Goal: Task Accomplishment & Management: Manage account settings

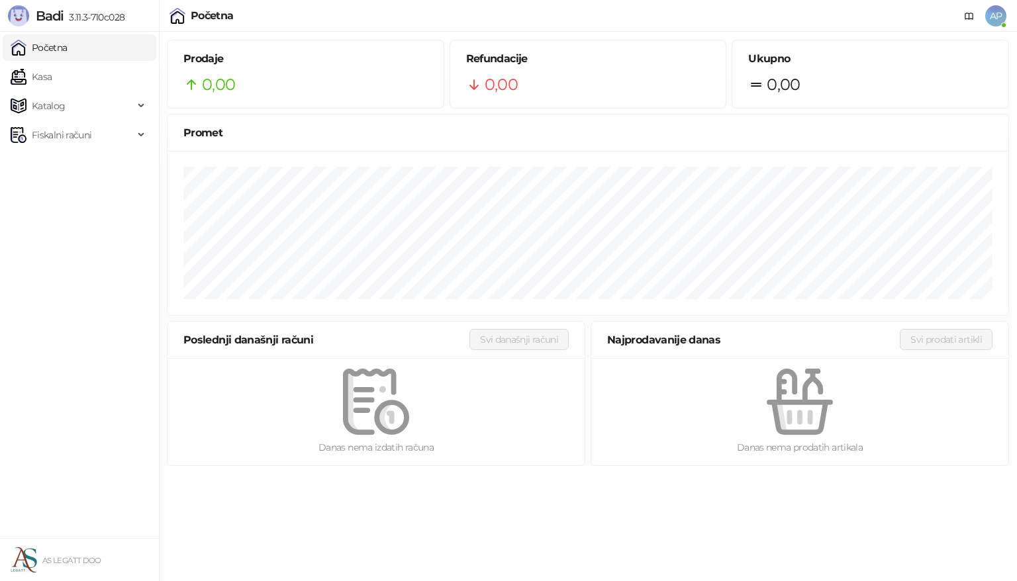
click at [994, 14] on span "AP" at bounding box center [995, 15] width 21 height 21
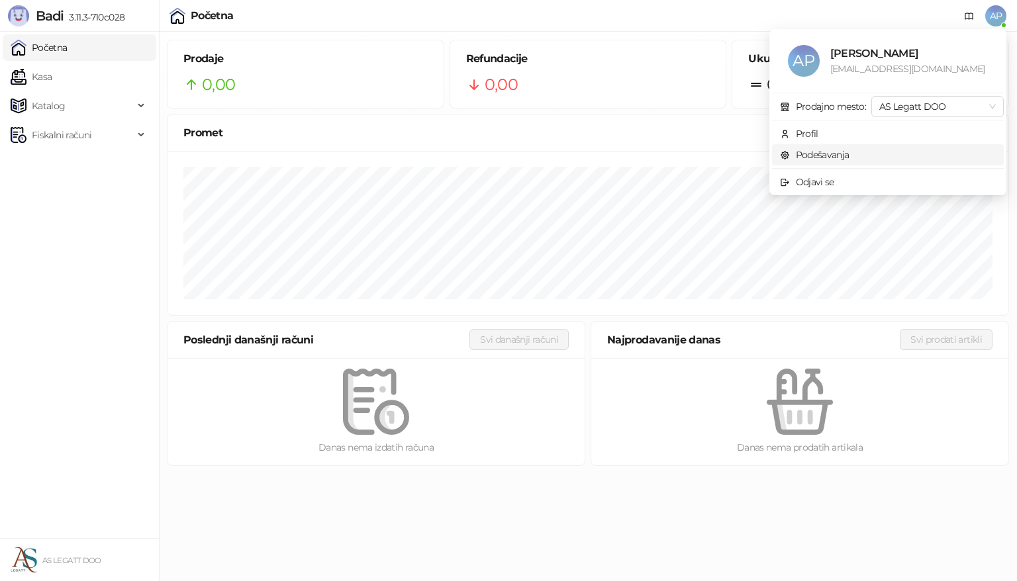
click at [844, 150] on link "Podešavanja" at bounding box center [815, 155] width 70 height 12
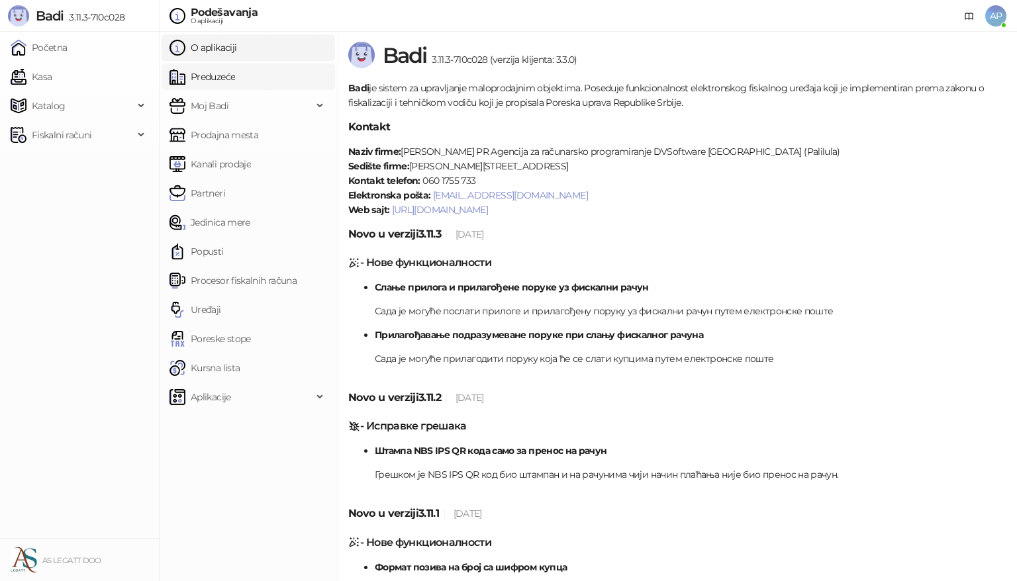
click at [235, 77] on link "Preduzeće" at bounding box center [203, 77] width 66 height 26
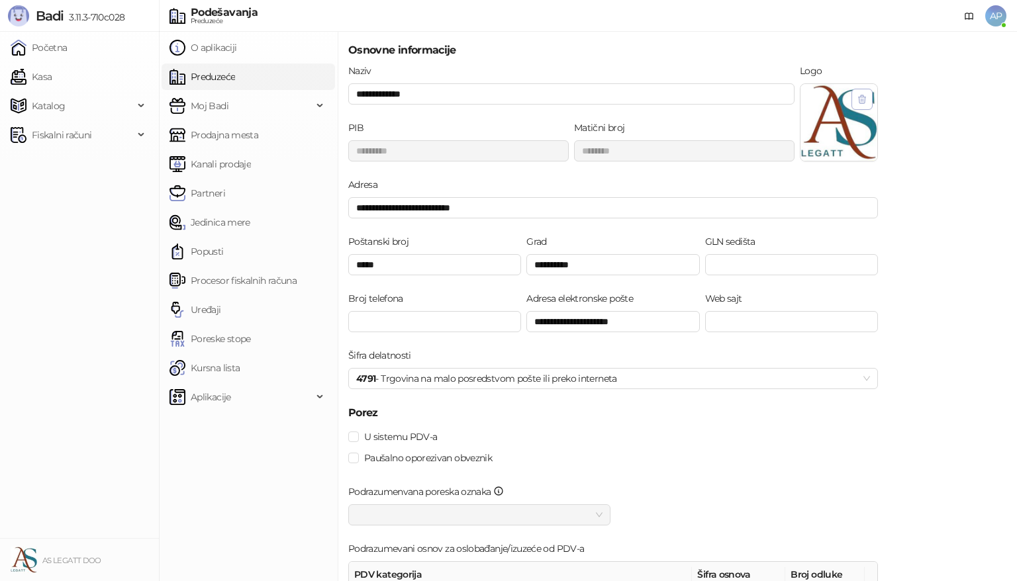
click at [857, 99] on icon "button" at bounding box center [862, 99] width 11 height 11
click at [842, 107] on img at bounding box center [839, 109] width 32 height 32
drag, startPoint x: 1017, startPoint y: 97, endPoint x: 1017, endPoint y: 175, distance: 77.5
click at [1017, 177] on div "**********" at bounding box center [678, 307] width 680 height 550
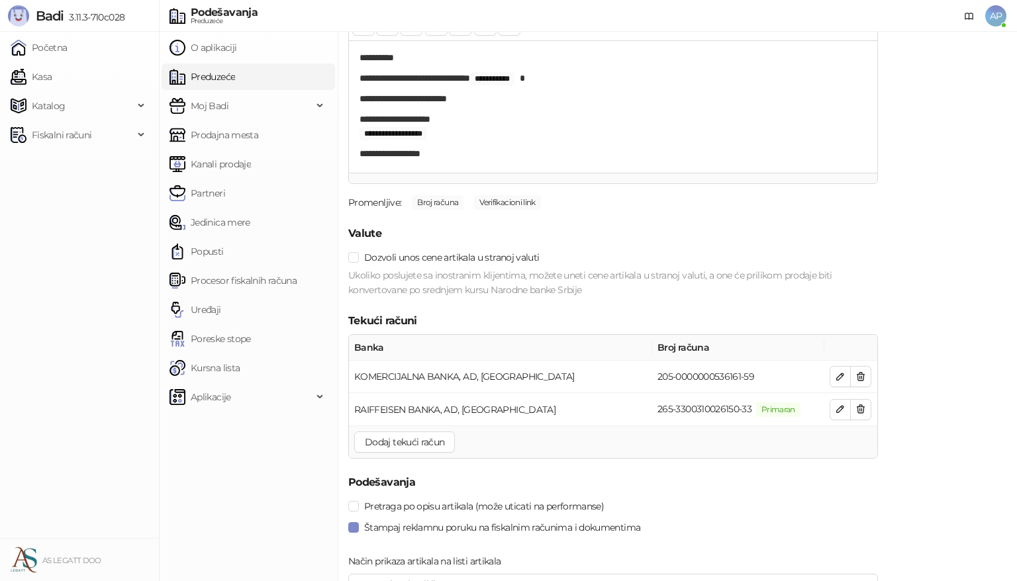
scroll to position [1488, 0]
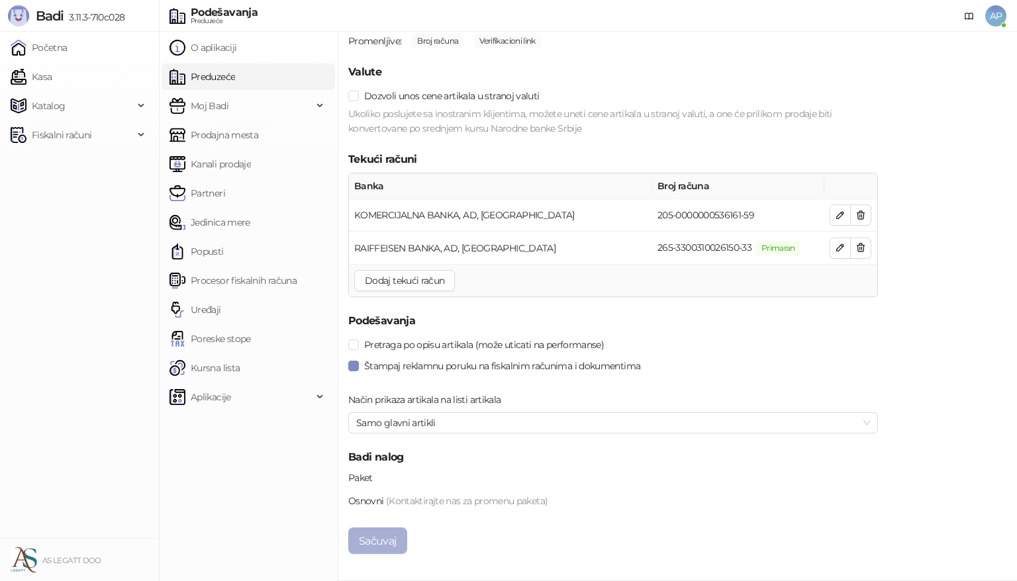
click at [360, 538] on button "Sačuvaj" at bounding box center [377, 541] width 59 height 26
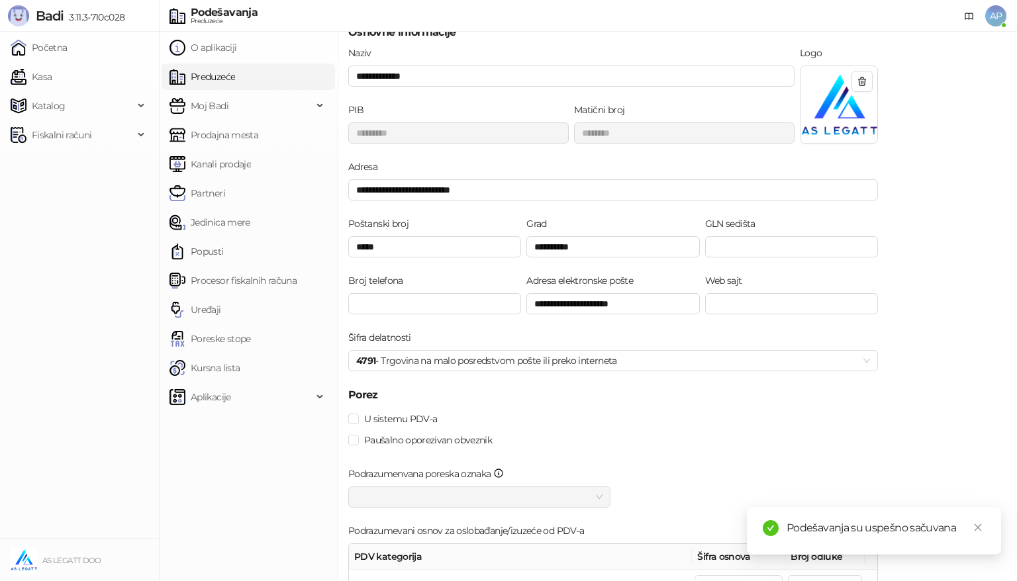
scroll to position [0, 0]
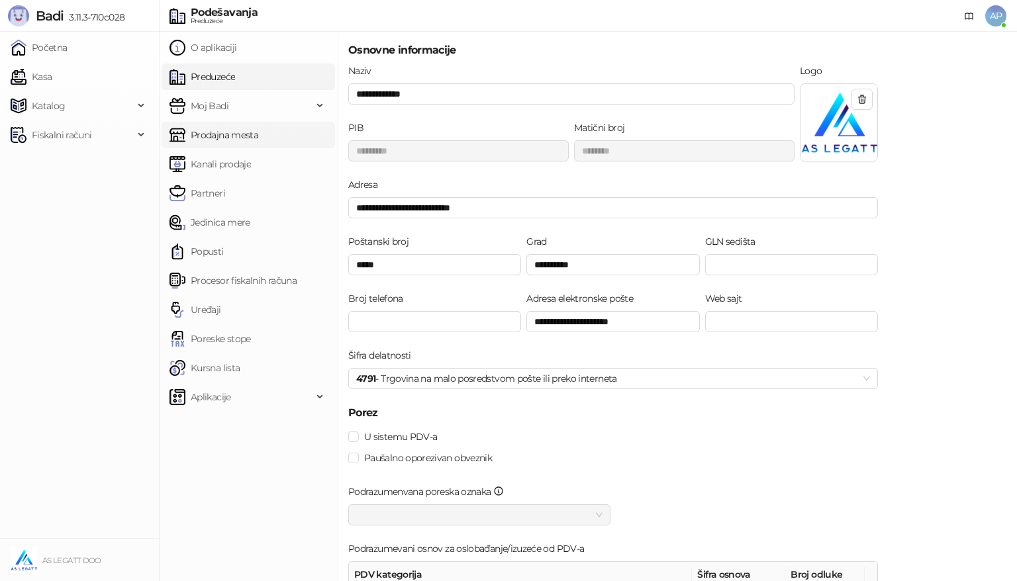
click at [230, 134] on link "Prodajna mesta" at bounding box center [214, 135] width 89 height 26
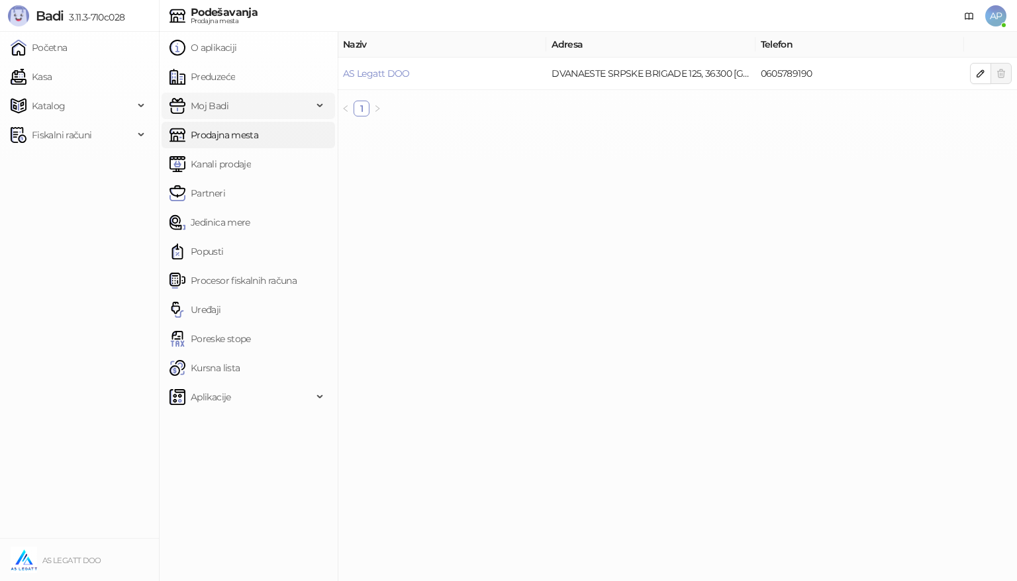
click at [228, 107] on span "Moj Badi" at bounding box center [241, 106] width 143 height 26
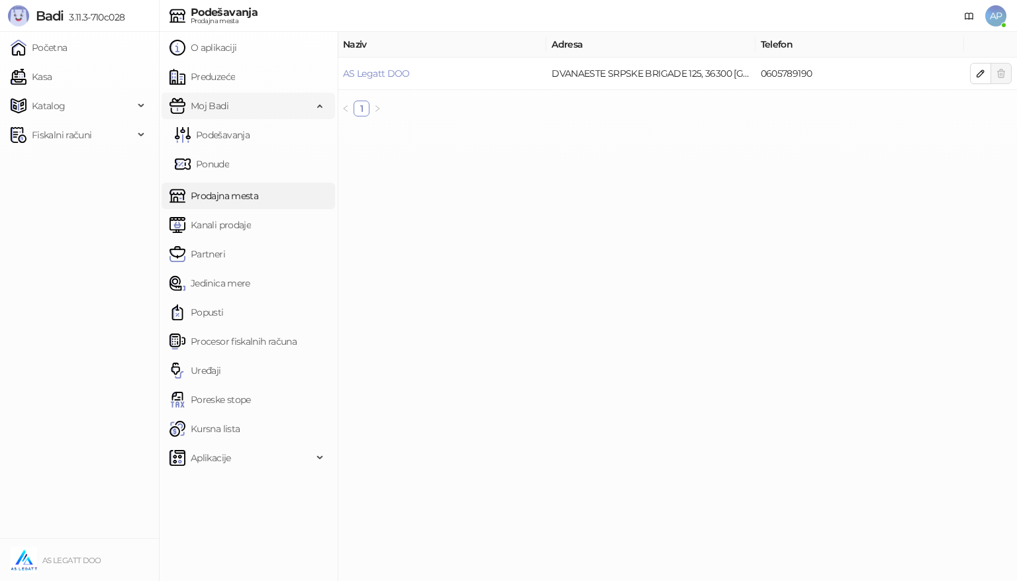
click at [228, 107] on span "Moj Badi" at bounding box center [241, 106] width 143 height 26
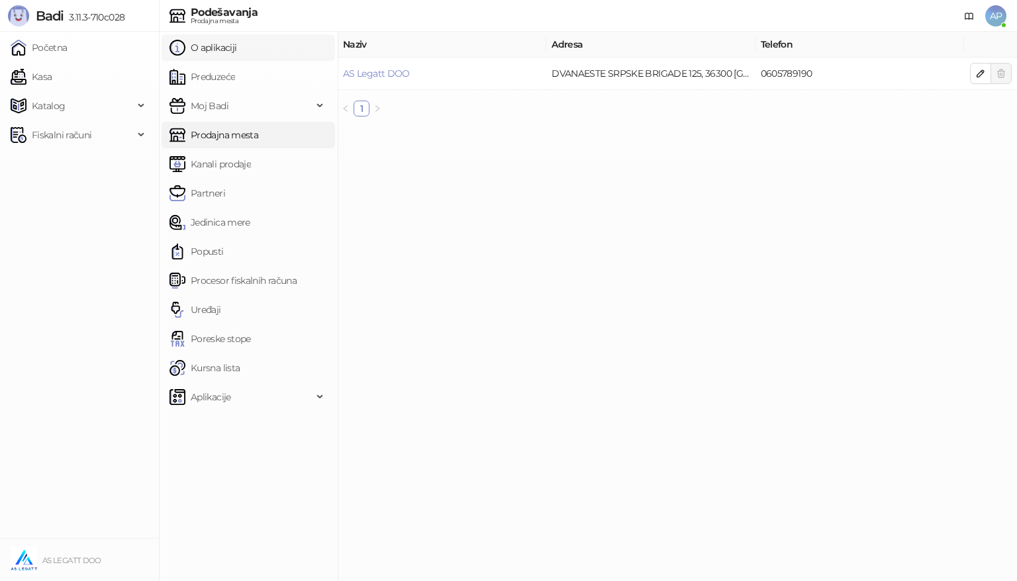
click at [228, 54] on link "O aplikaciji" at bounding box center [203, 47] width 67 height 26
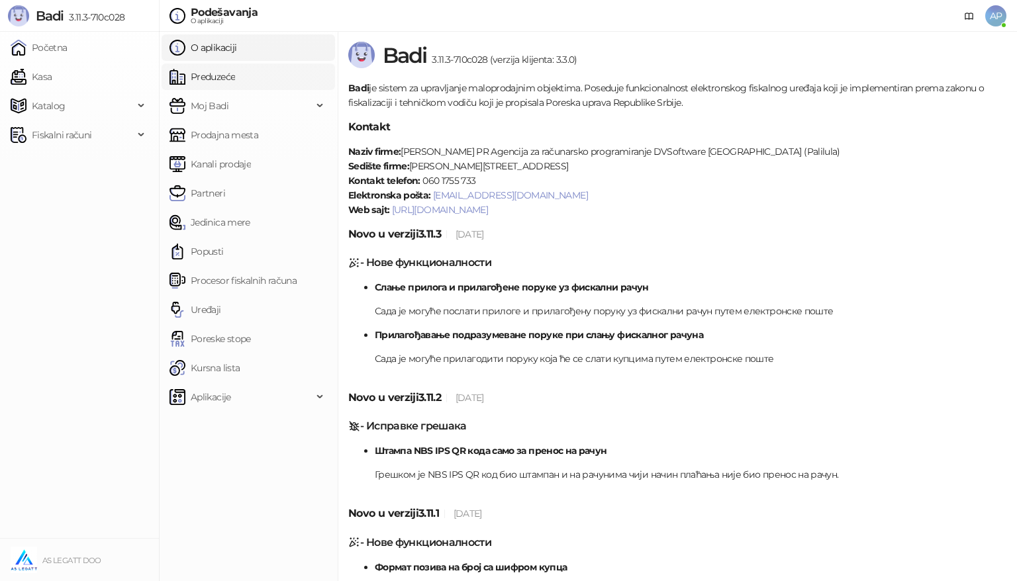
click at [225, 64] on link "Preduzeće" at bounding box center [203, 77] width 66 height 26
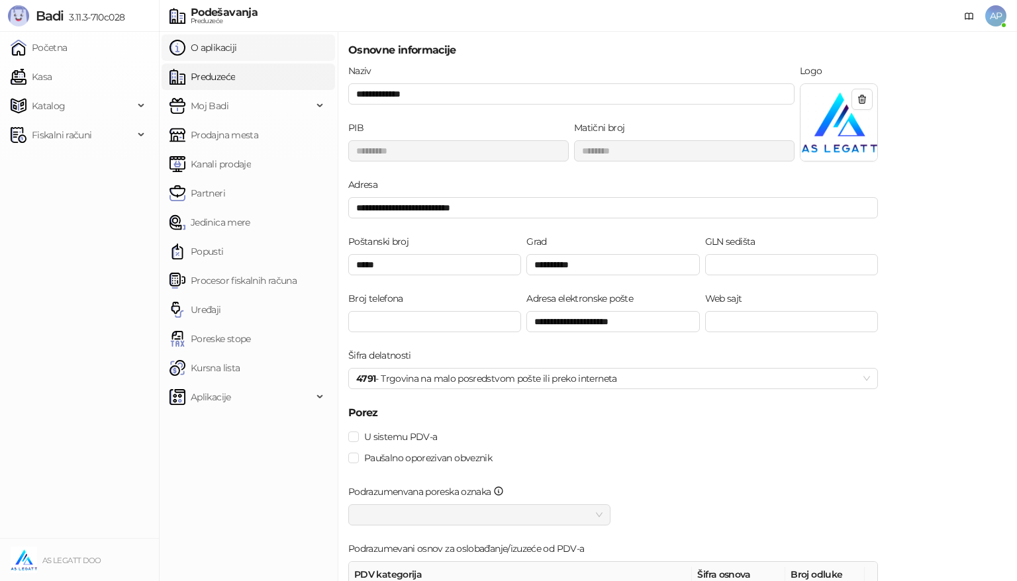
click at [221, 52] on link "O aplikaciji" at bounding box center [203, 47] width 67 height 26
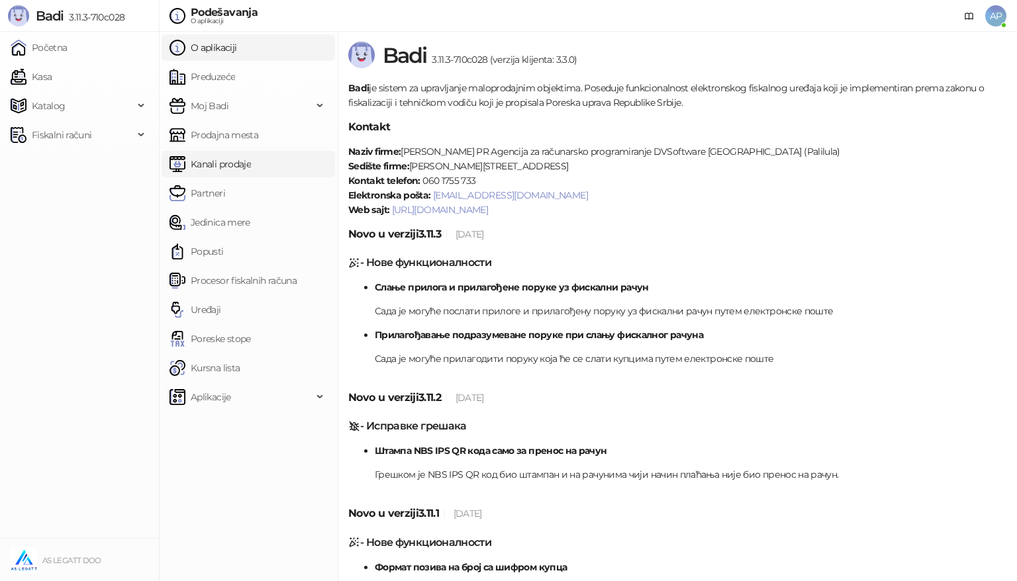
click at [251, 170] on link "Kanali prodaje" at bounding box center [210, 164] width 81 height 26
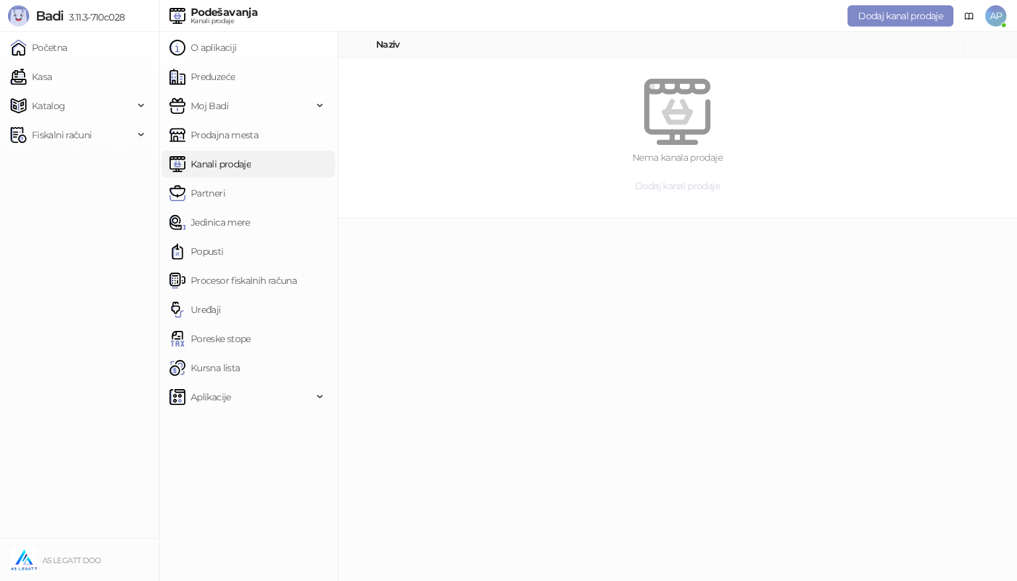
click at [653, 181] on span "Dodaj kanal prodaje" at bounding box center [677, 186] width 85 height 12
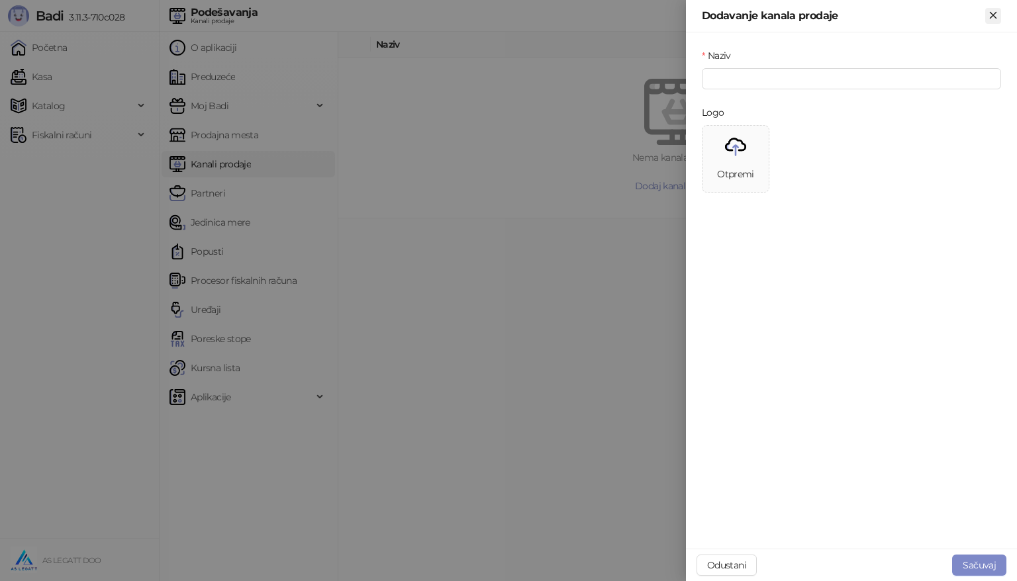
click at [995, 13] on icon "Zatvori" at bounding box center [993, 15] width 6 height 6
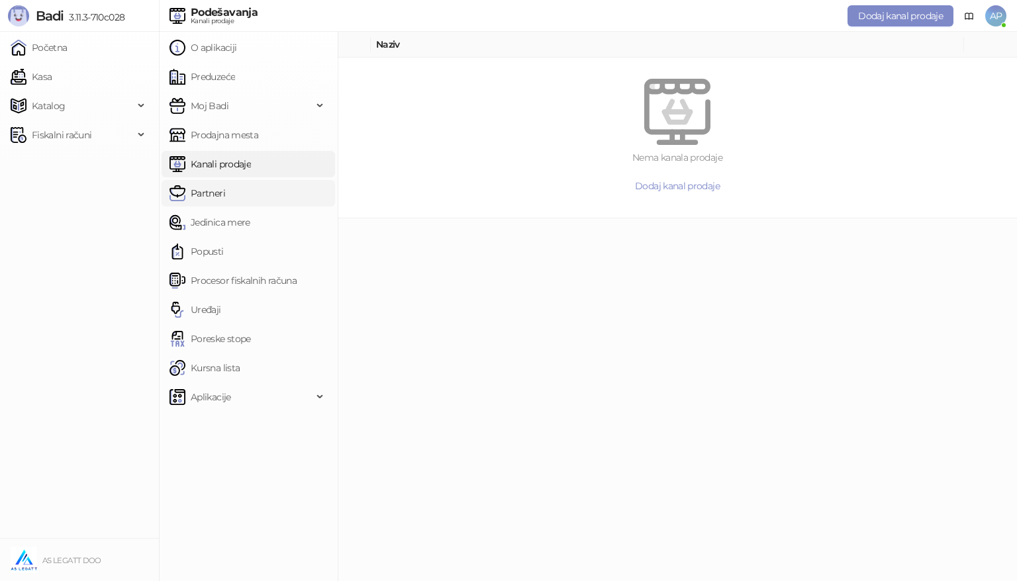
click at [223, 192] on link "Partneri" at bounding box center [198, 193] width 56 height 26
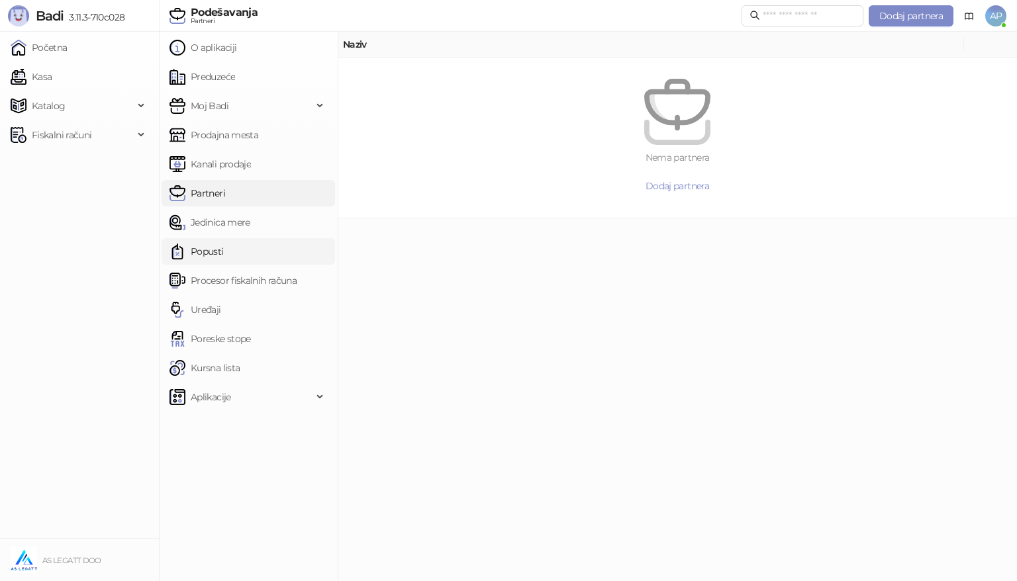
click at [216, 256] on link "Popusti" at bounding box center [197, 251] width 54 height 26
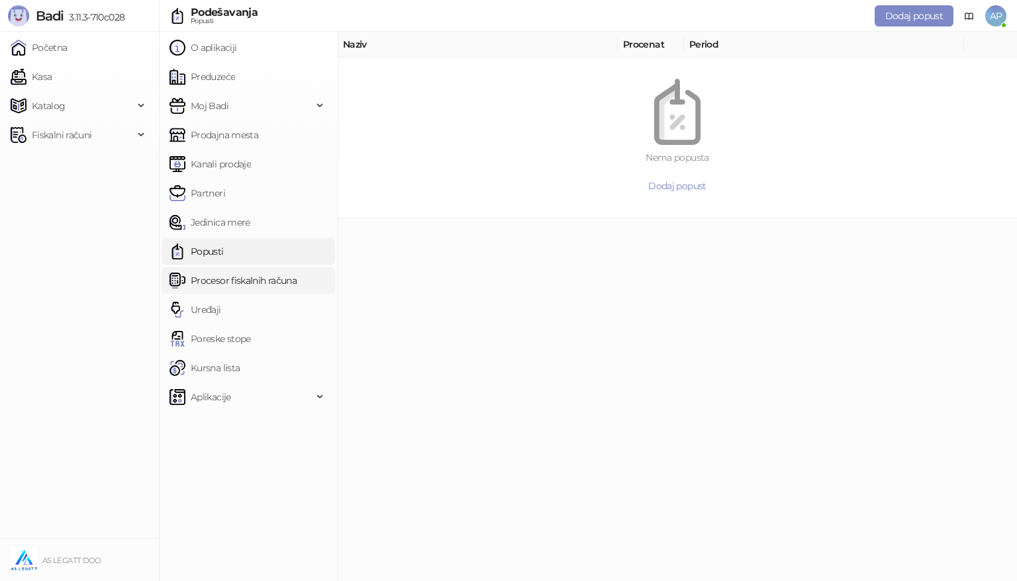
click at [213, 273] on link "Procesor fiskalnih računa" at bounding box center [233, 281] width 127 height 26
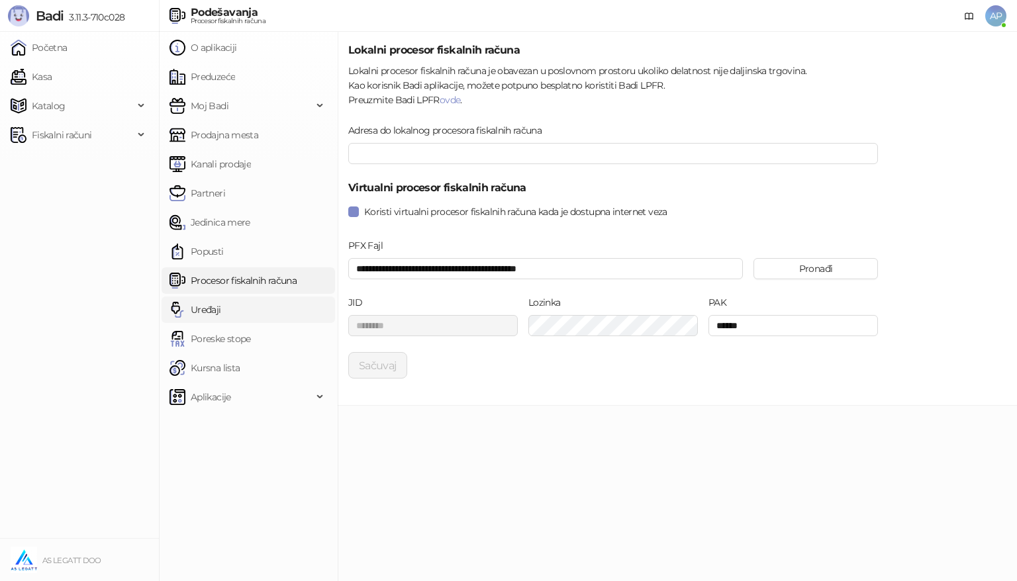
click at [209, 304] on link "Uređaji" at bounding box center [196, 310] width 52 height 26
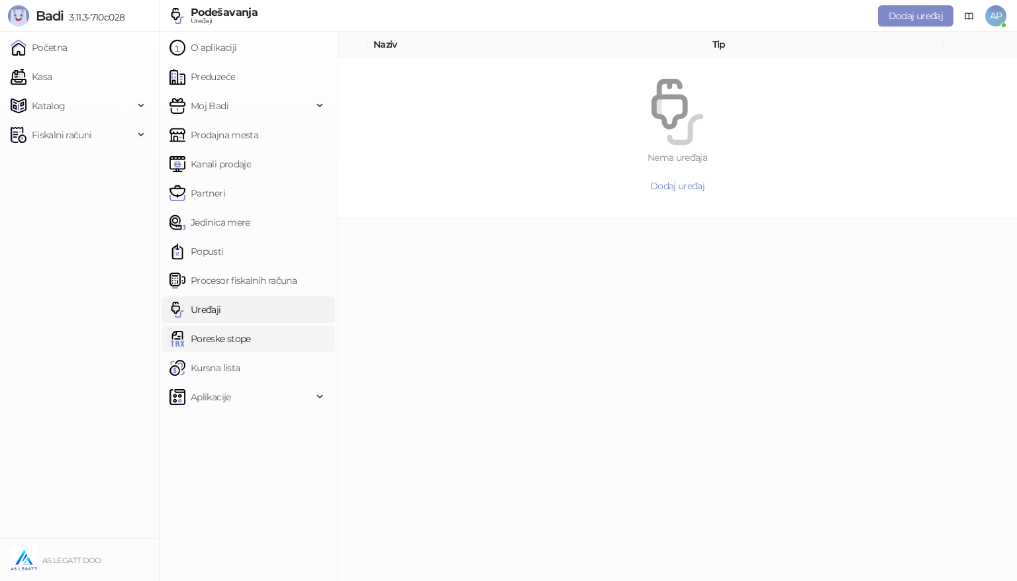
click at [222, 344] on link "Poreske stope" at bounding box center [210, 339] width 81 height 26
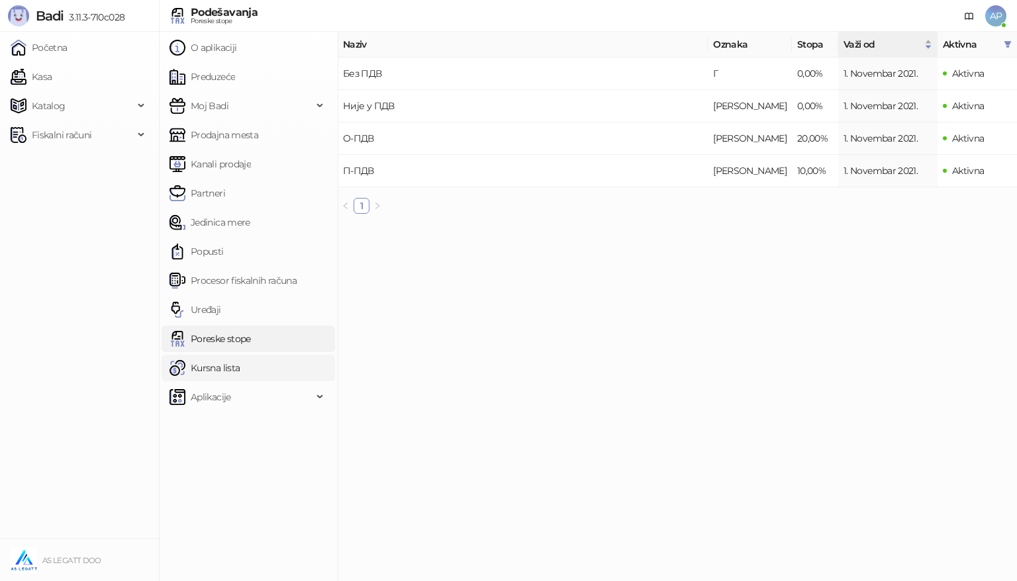
click at [223, 360] on link "Kursna lista" at bounding box center [205, 368] width 70 height 26
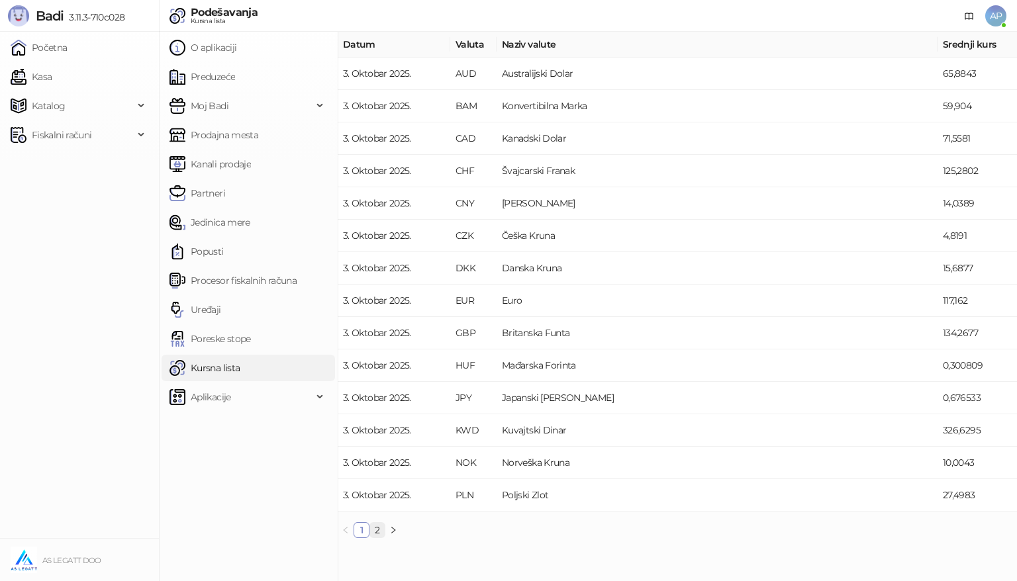
click at [376, 530] on link "2" at bounding box center [377, 530] width 15 height 15
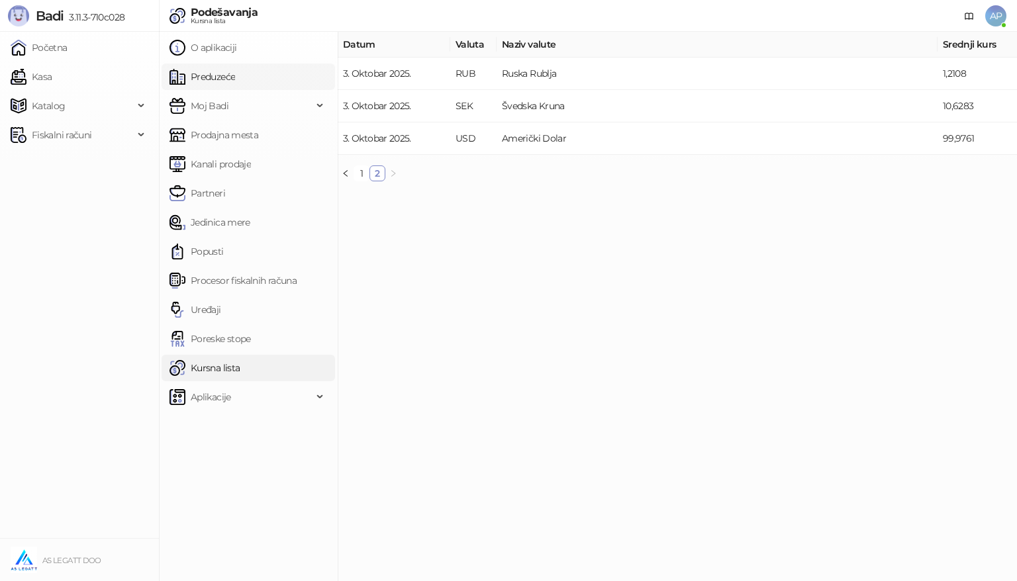
click at [215, 66] on link "Preduzeće" at bounding box center [203, 77] width 66 height 26
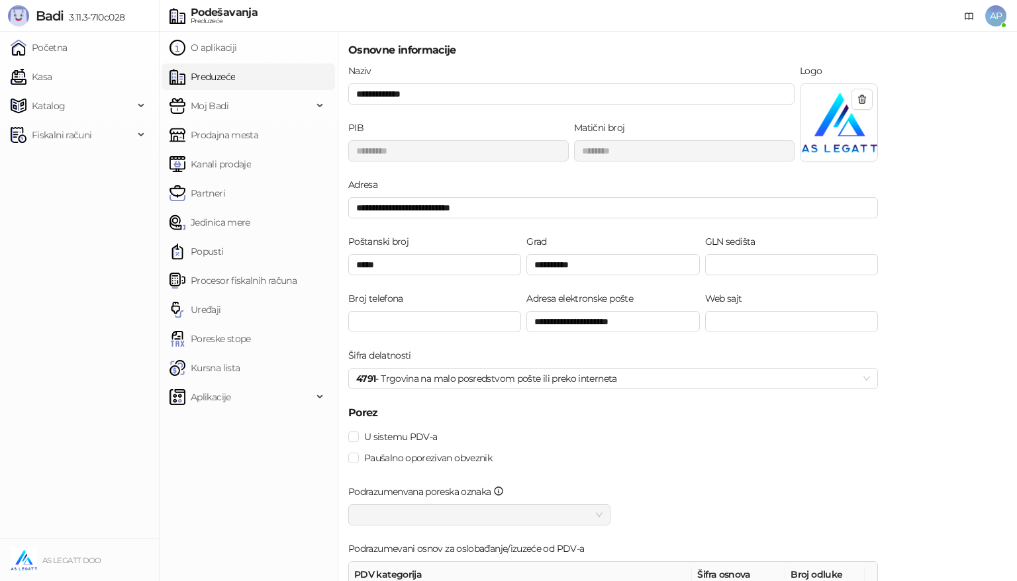
drag, startPoint x: 1017, startPoint y: 154, endPoint x: 1017, endPoint y: 176, distance: 21.2
click at [1017, 176] on div "**********" at bounding box center [678, 307] width 680 height 550
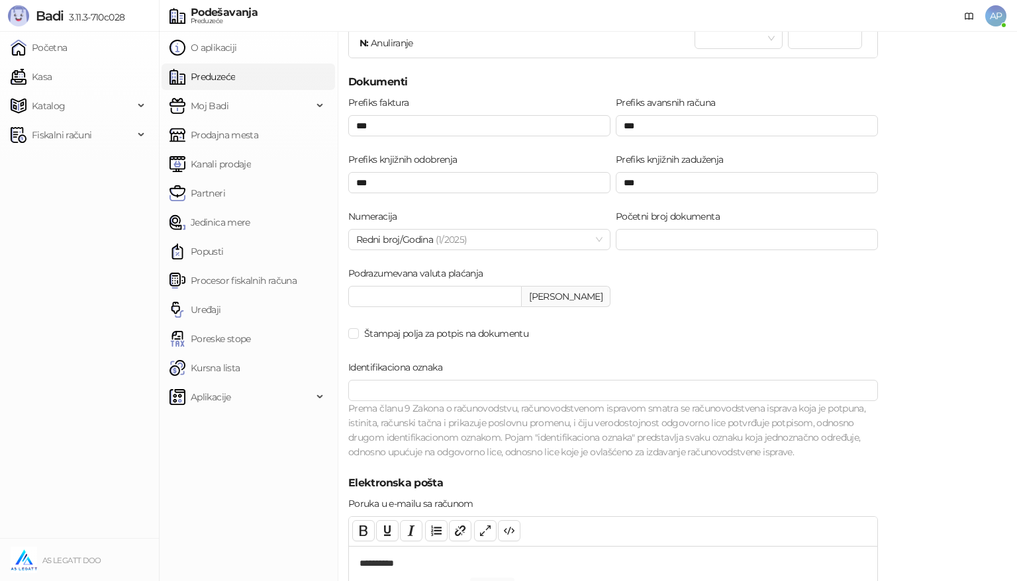
scroll to position [856, 0]
